Goal: Navigation & Orientation: Find specific page/section

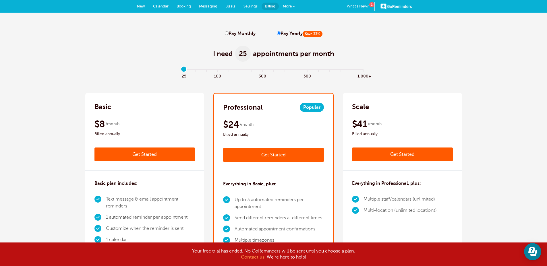
click at [184, 7] on span "Booking" at bounding box center [184, 6] width 14 height 4
click at [162, 7] on span "Calendar" at bounding box center [161, 6] width 16 height 4
click at [353, 6] on link "What's New? 1" at bounding box center [361, 6] width 28 height 9
